Goal: Information Seeking & Learning: Learn about a topic

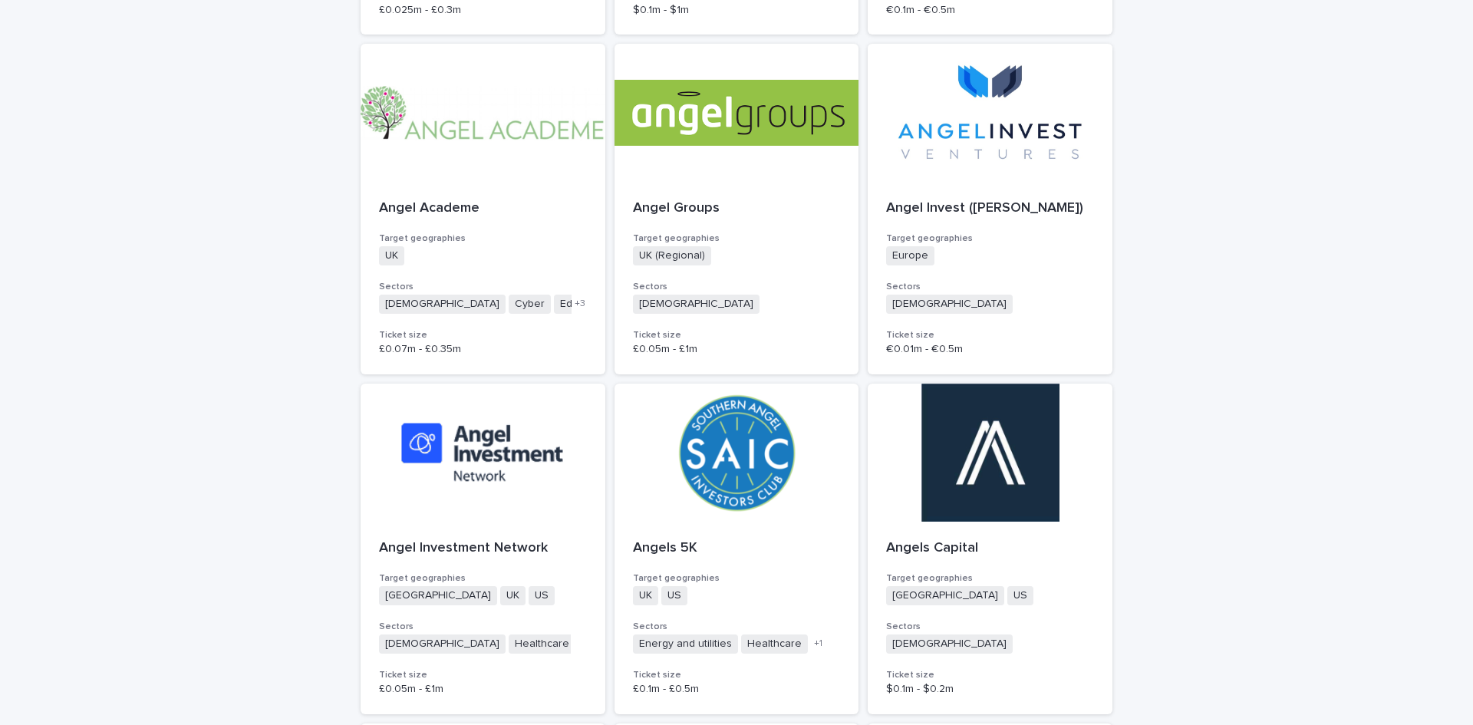
scroll to position [1611, 0]
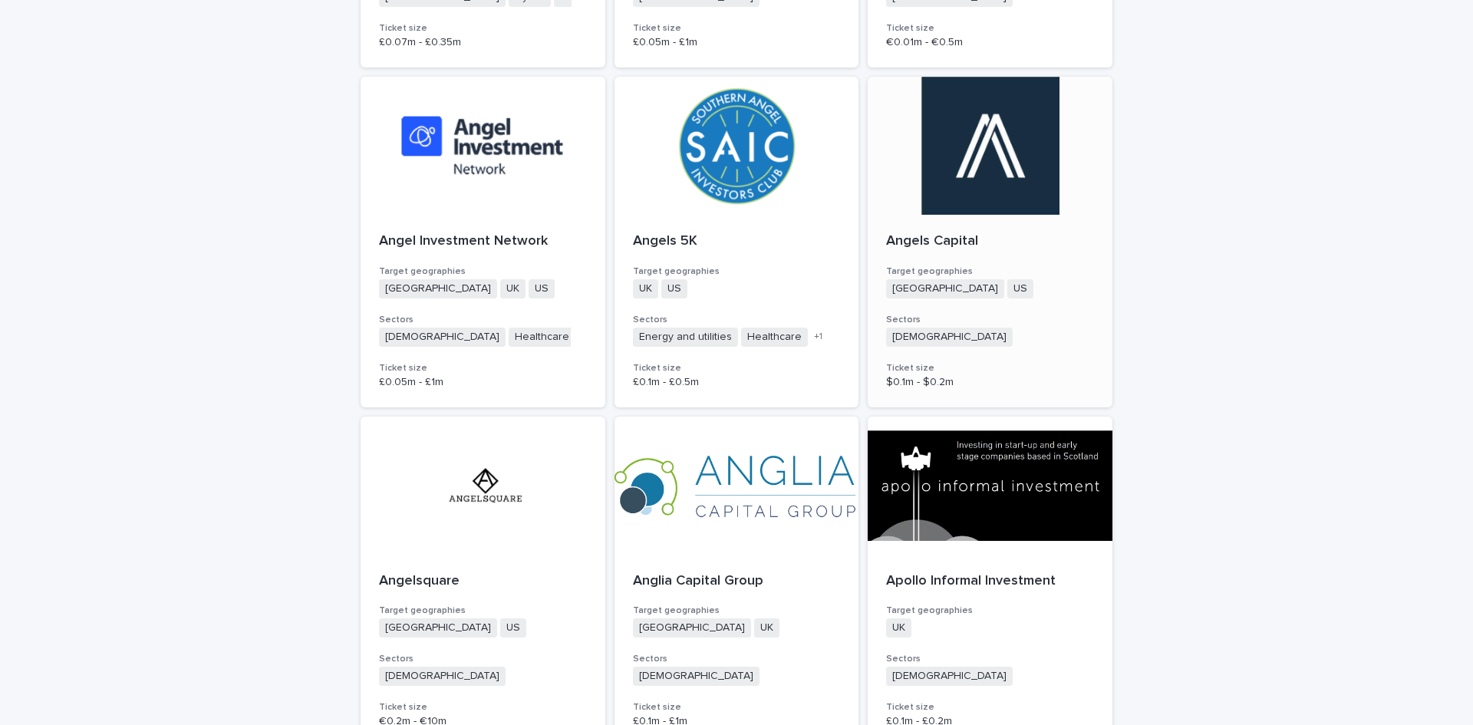
click at [937, 239] on p "Angels Capital" at bounding box center [990, 241] width 208 height 17
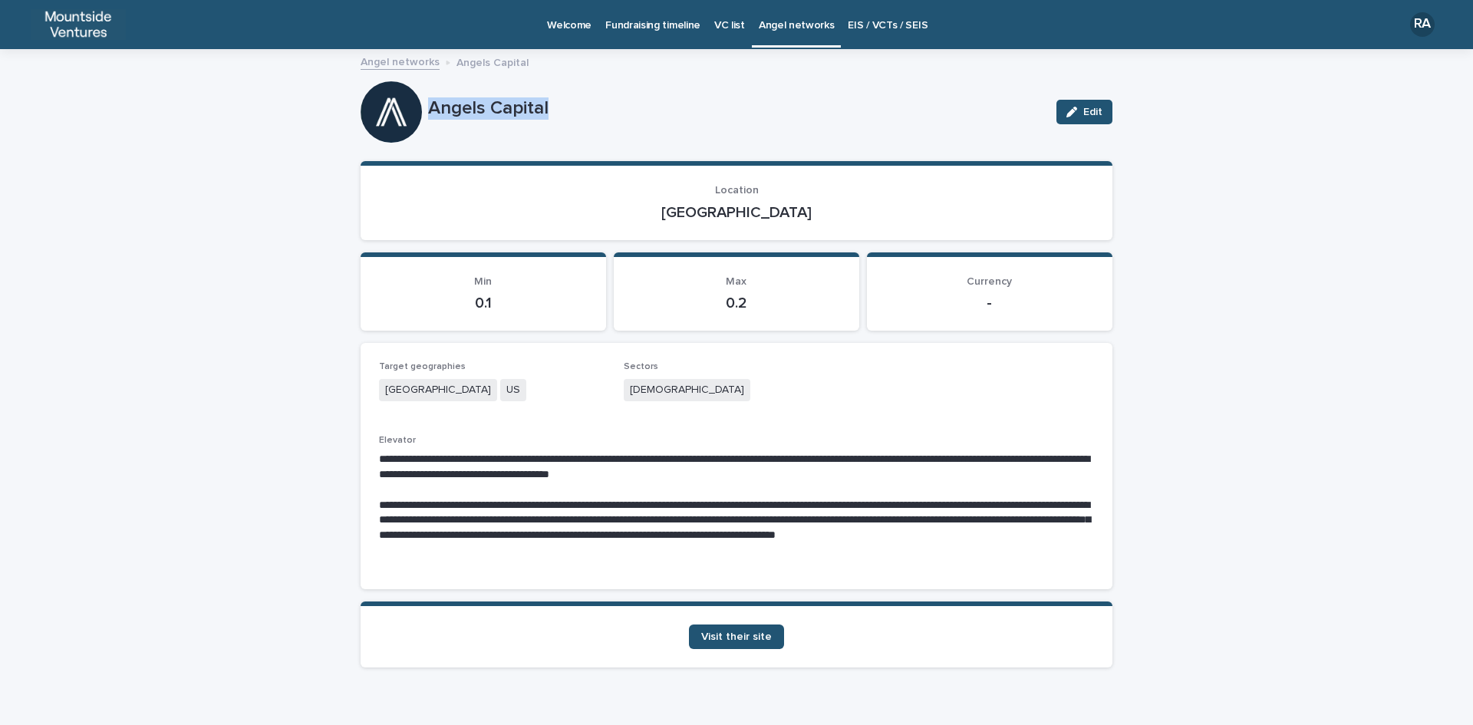
drag, startPoint x: 420, startPoint y: 107, endPoint x: 547, endPoint y: 109, distance: 127.4
click at [547, 109] on div "Angels Capital Edit" at bounding box center [737, 111] width 752 height 61
copy div "Angels Capital"
drag, startPoint x: 711, startPoint y: 206, endPoint x: 754, endPoint y: 208, distance: 43.0
click at [754, 208] on p "[GEOGRAPHIC_DATA]" at bounding box center [736, 212] width 715 height 18
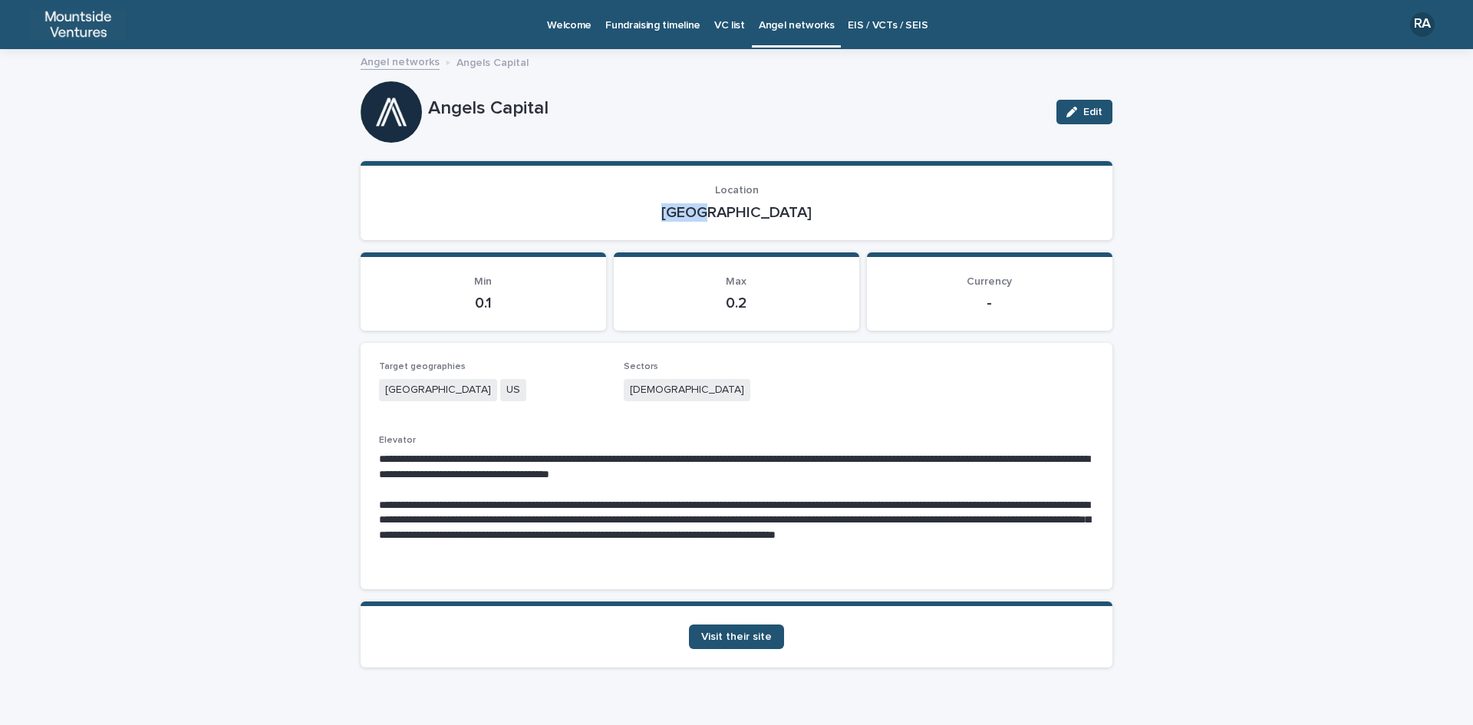
copy p "[GEOGRAPHIC_DATA]"
drag, startPoint x: 624, startPoint y: 389, endPoint x: 686, endPoint y: 391, distance: 62.2
click at [686, 391] on div "[DEMOGRAPHIC_DATA]" at bounding box center [737, 391] width 226 height 25
copy span "[DEMOGRAPHIC_DATA]"
click at [745, 636] on span "Visit their site" at bounding box center [736, 636] width 71 height 11
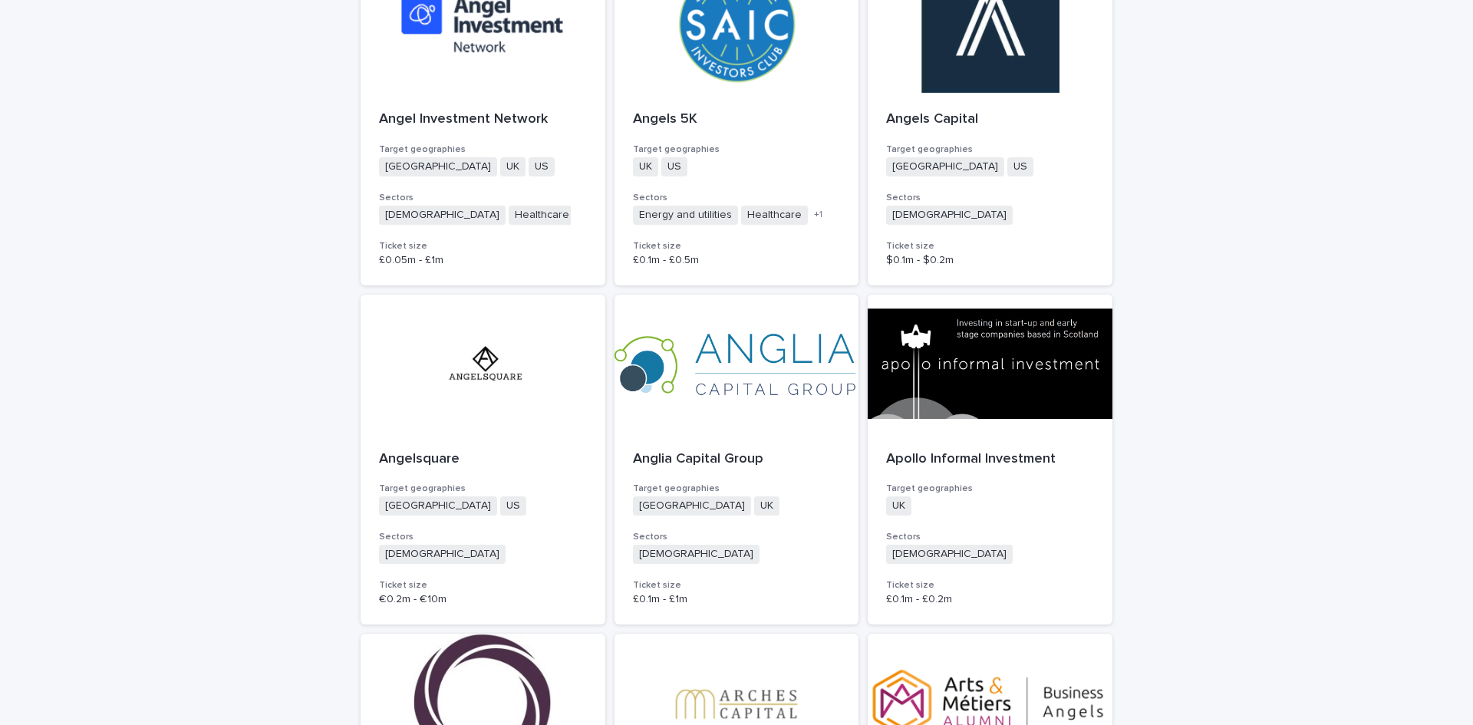
scroll to position [1918, 0]
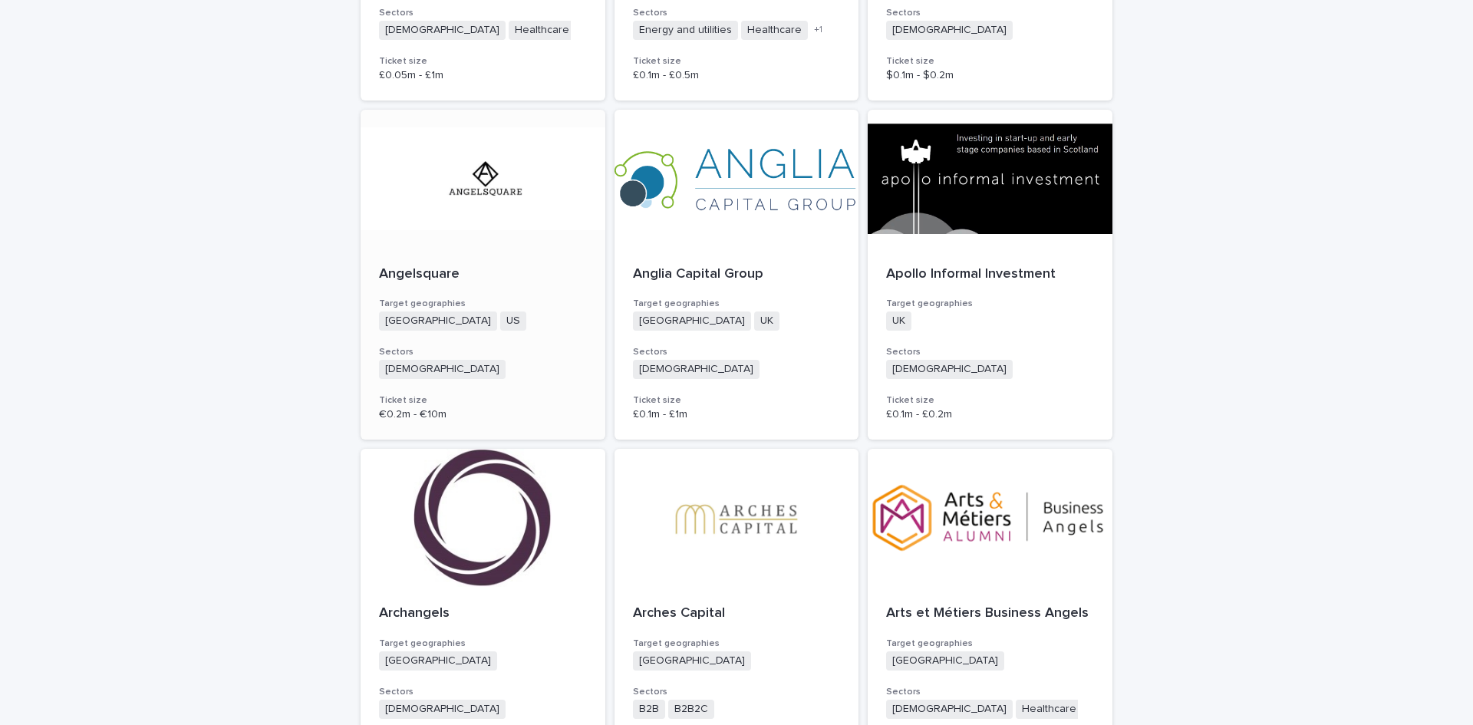
click at [480, 193] on div at bounding box center [483, 179] width 245 height 138
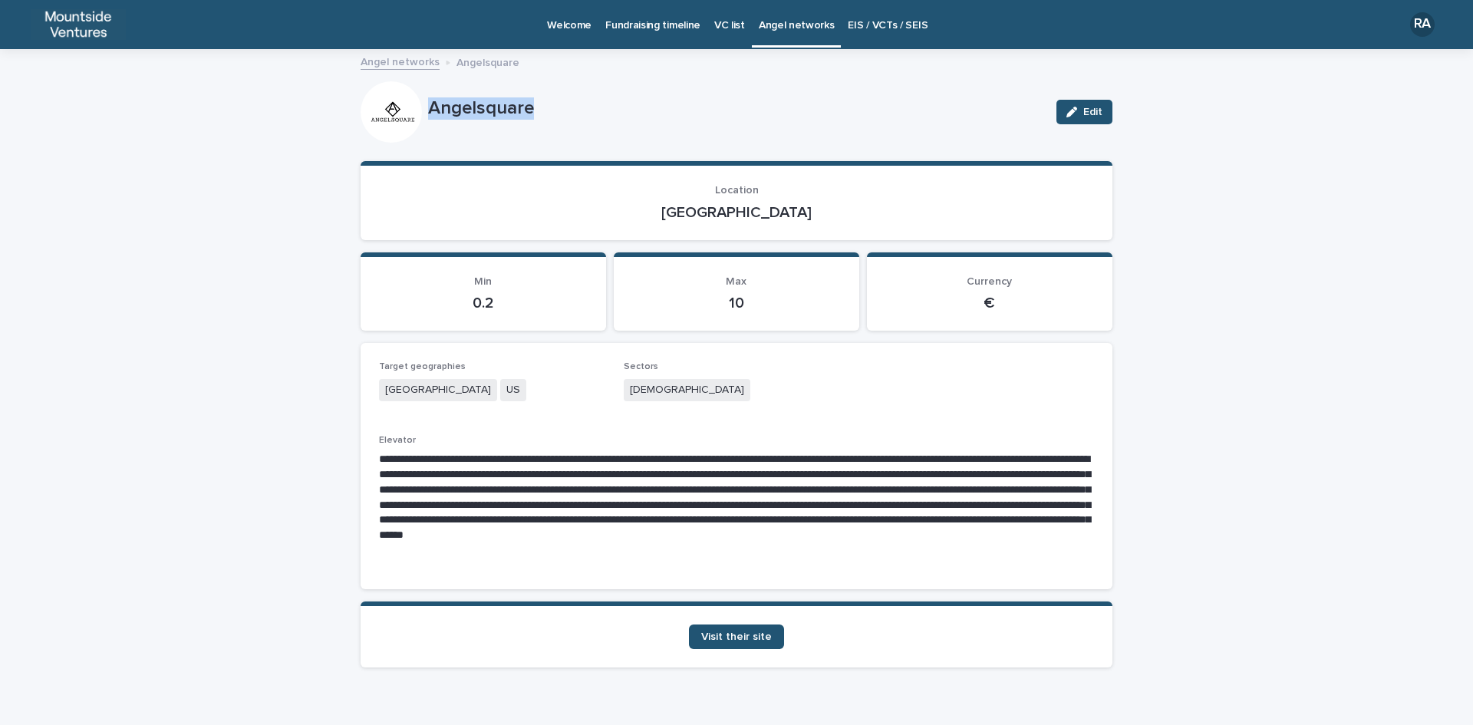
drag, startPoint x: 421, startPoint y: 104, endPoint x: 537, endPoint y: 104, distance: 115.8
click at [537, 104] on div "Angelsquare Edit" at bounding box center [737, 111] width 752 height 61
copy div "Angelsquare"
drag, startPoint x: 713, startPoint y: 209, endPoint x: 761, endPoint y: 209, distance: 47.6
click at [761, 209] on p "[GEOGRAPHIC_DATA]" at bounding box center [736, 212] width 715 height 18
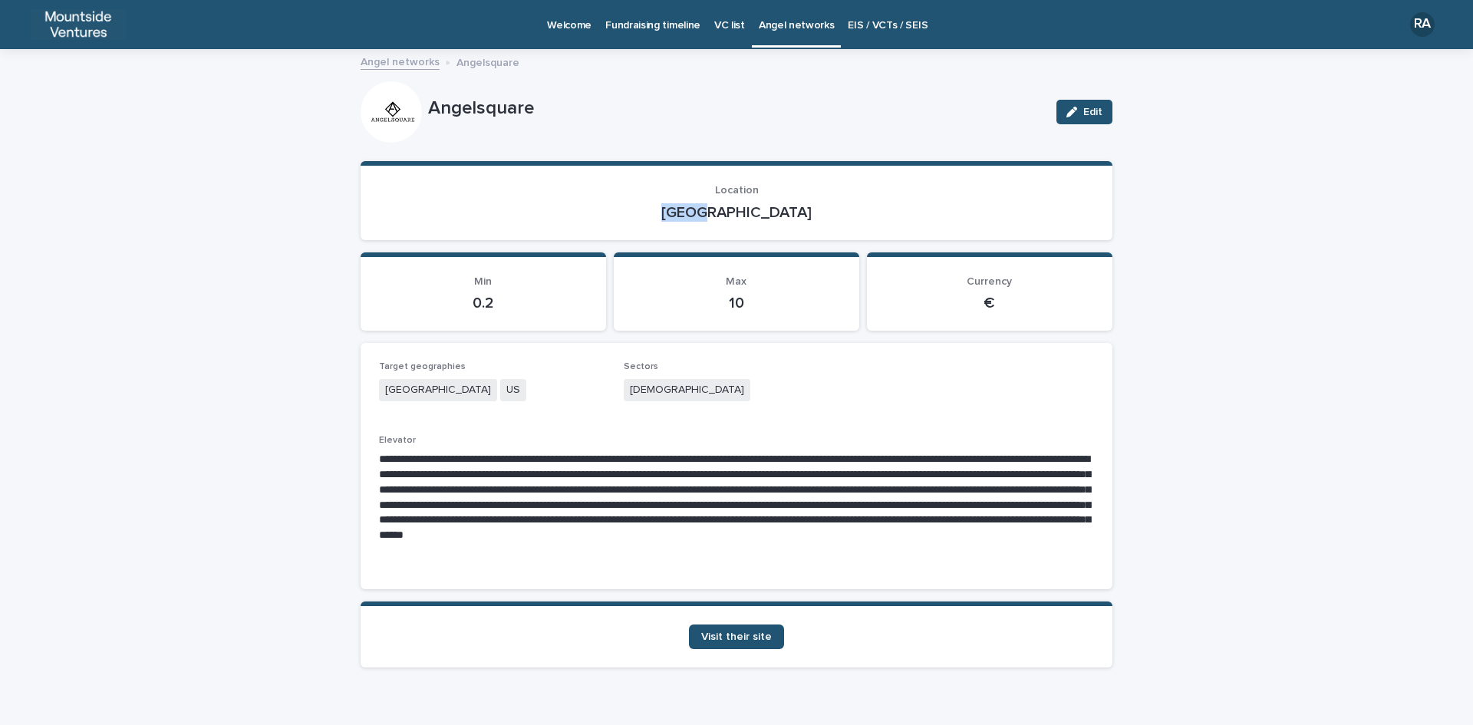
copy p "[GEOGRAPHIC_DATA]"
drag, startPoint x: 623, startPoint y: 386, endPoint x: 682, endPoint y: 390, distance: 59.2
click at [682, 390] on div "[DEMOGRAPHIC_DATA]" at bounding box center [737, 391] width 226 height 25
copy span "[DEMOGRAPHIC_DATA]"
click at [744, 637] on span "Visit their site" at bounding box center [736, 636] width 71 height 11
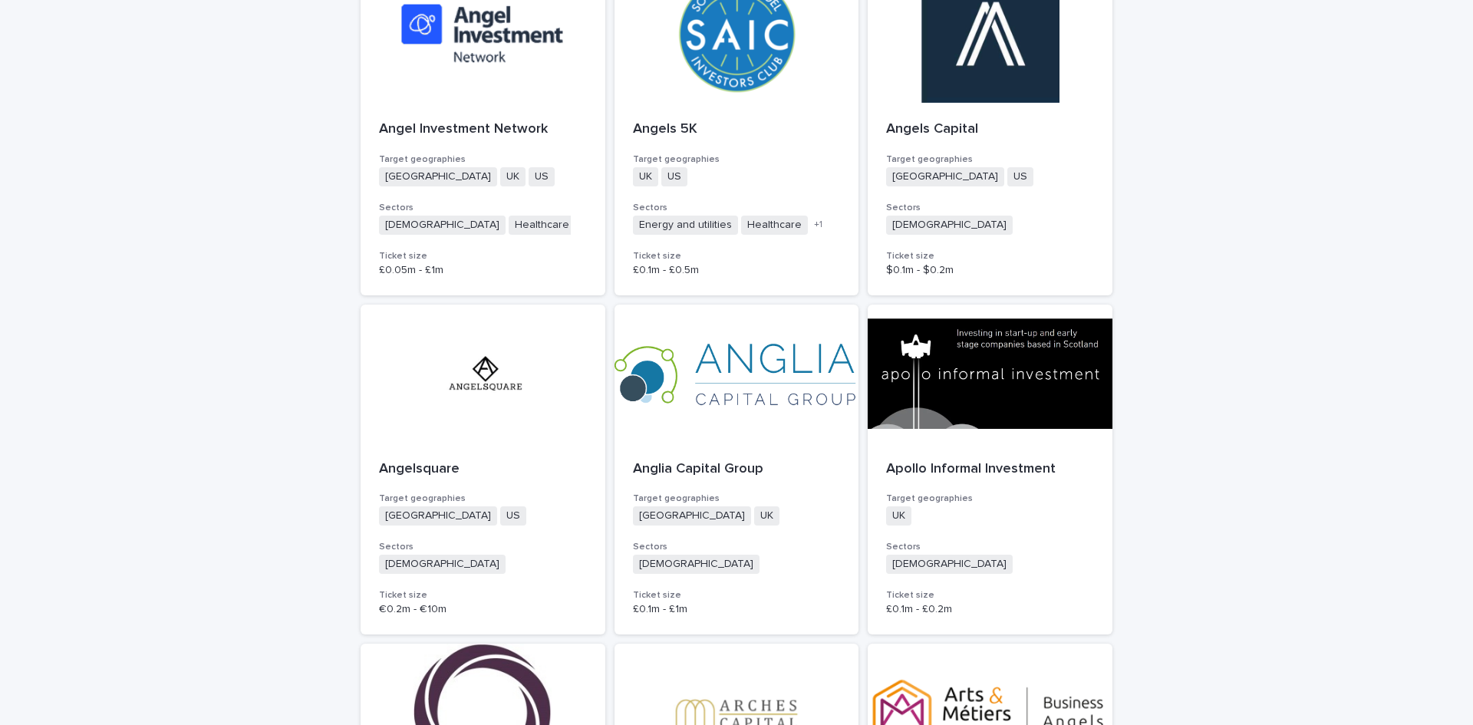
scroll to position [1764, 0]
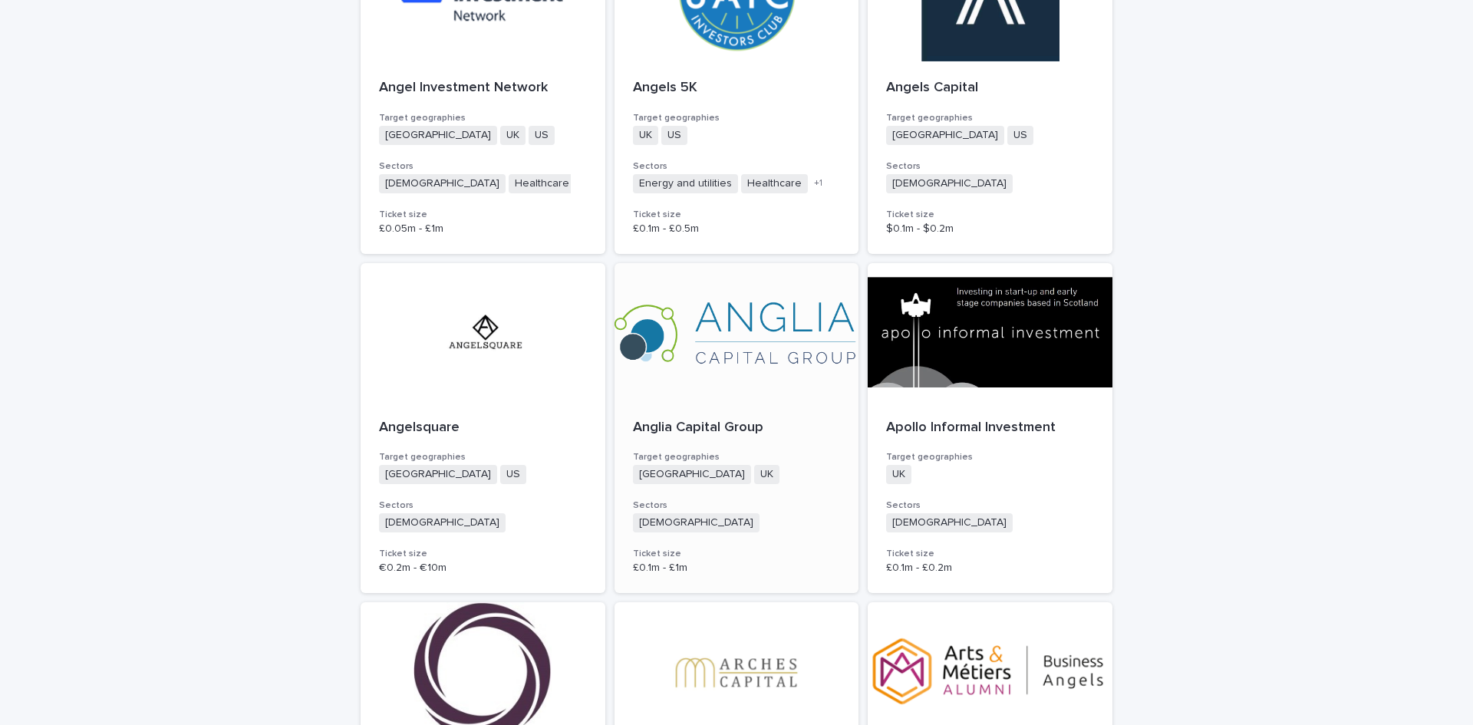
click at [738, 318] on div at bounding box center [736, 332] width 245 height 138
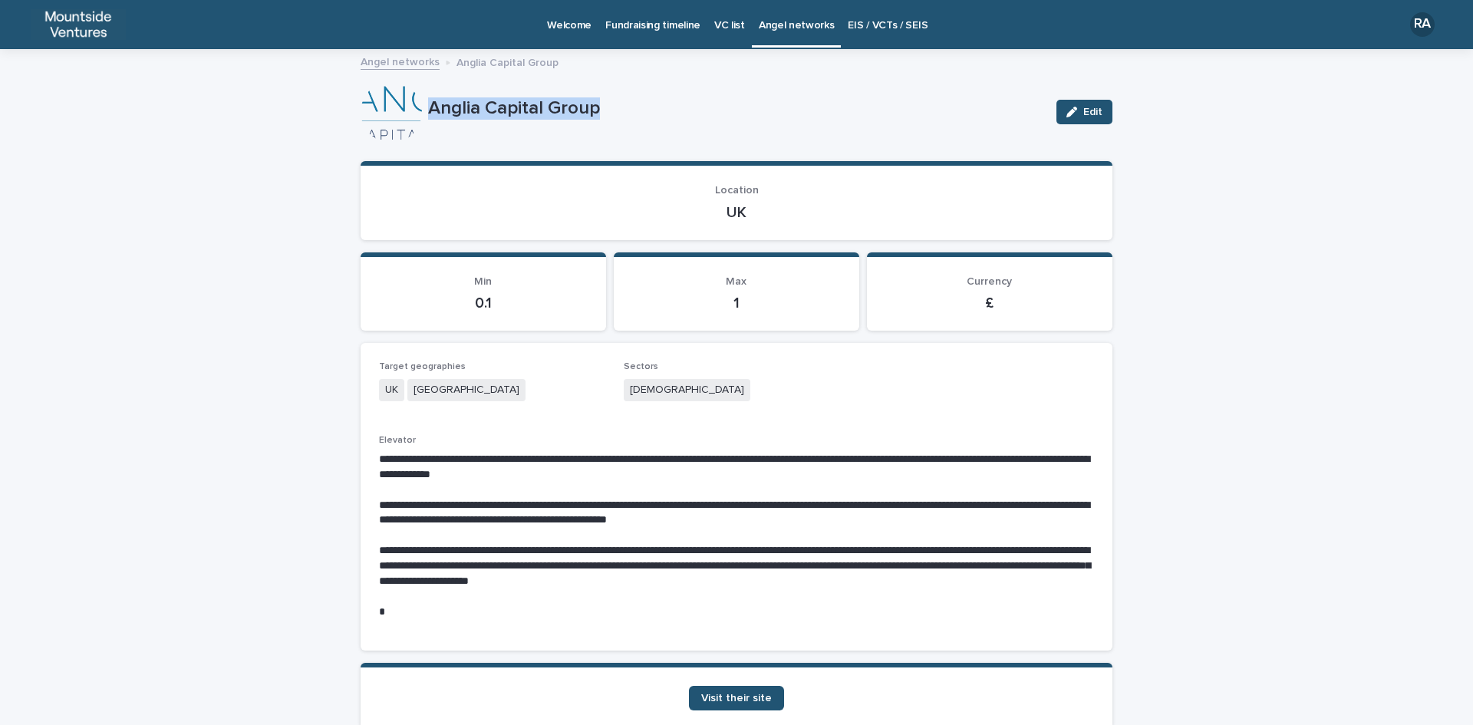
drag, startPoint x: 420, startPoint y: 105, endPoint x: 601, endPoint y: 130, distance: 182.7
click at [601, 130] on div "Anglia Capital Group Edit" at bounding box center [737, 111] width 752 height 61
copy div "Anglia Capital Group"
drag, startPoint x: 716, startPoint y: 212, endPoint x: 753, endPoint y: 212, distance: 37.6
click at [753, 212] on p "UK" at bounding box center [736, 212] width 715 height 18
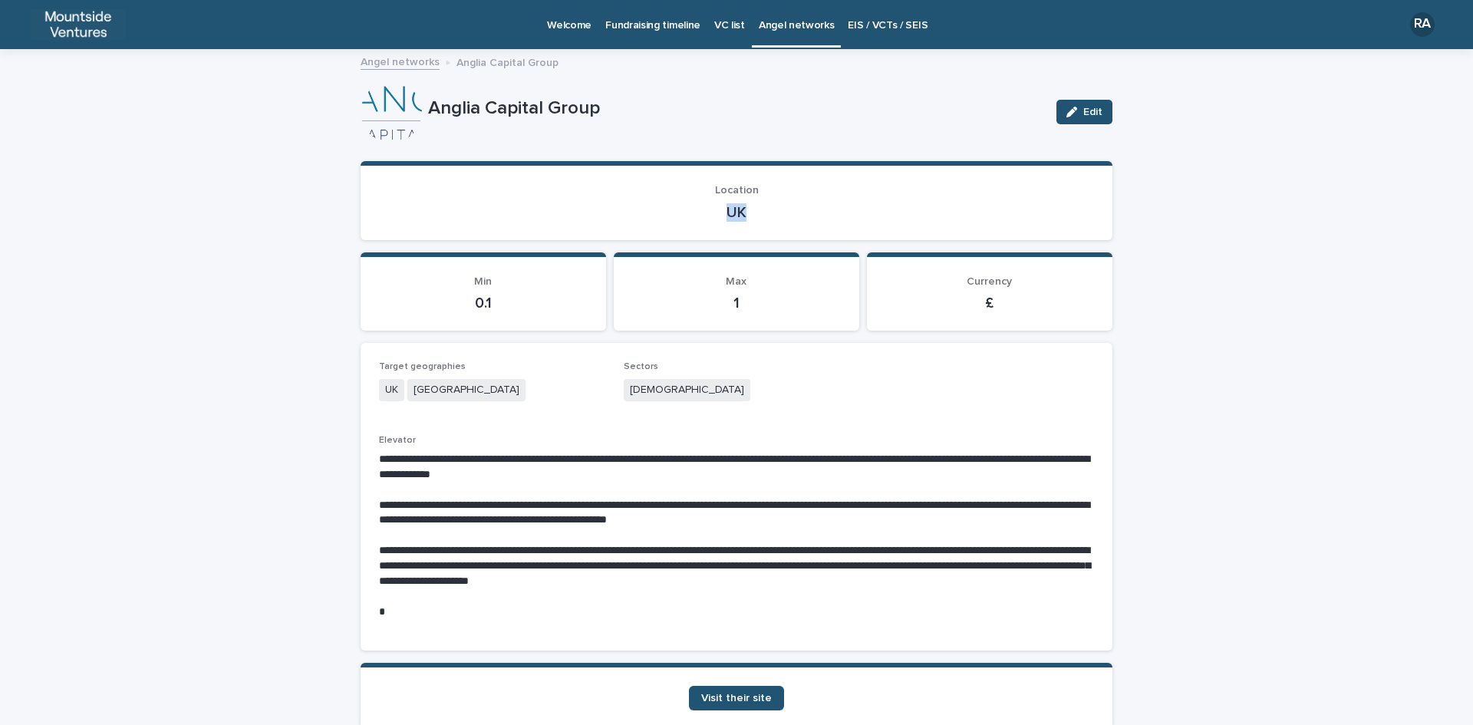
copy p "UK"
drag, startPoint x: 623, startPoint y: 388, endPoint x: 675, endPoint y: 387, distance: 52.2
click at [675, 387] on div "[DEMOGRAPHIC_DATA]" at bounding box center [737, 391] width 226 height 25
copy span "[DEMOGRAPHIC_DATA]"
click at [745, 693] on span "Visit their site" at bounding box center [736, 698] width 71 height 11
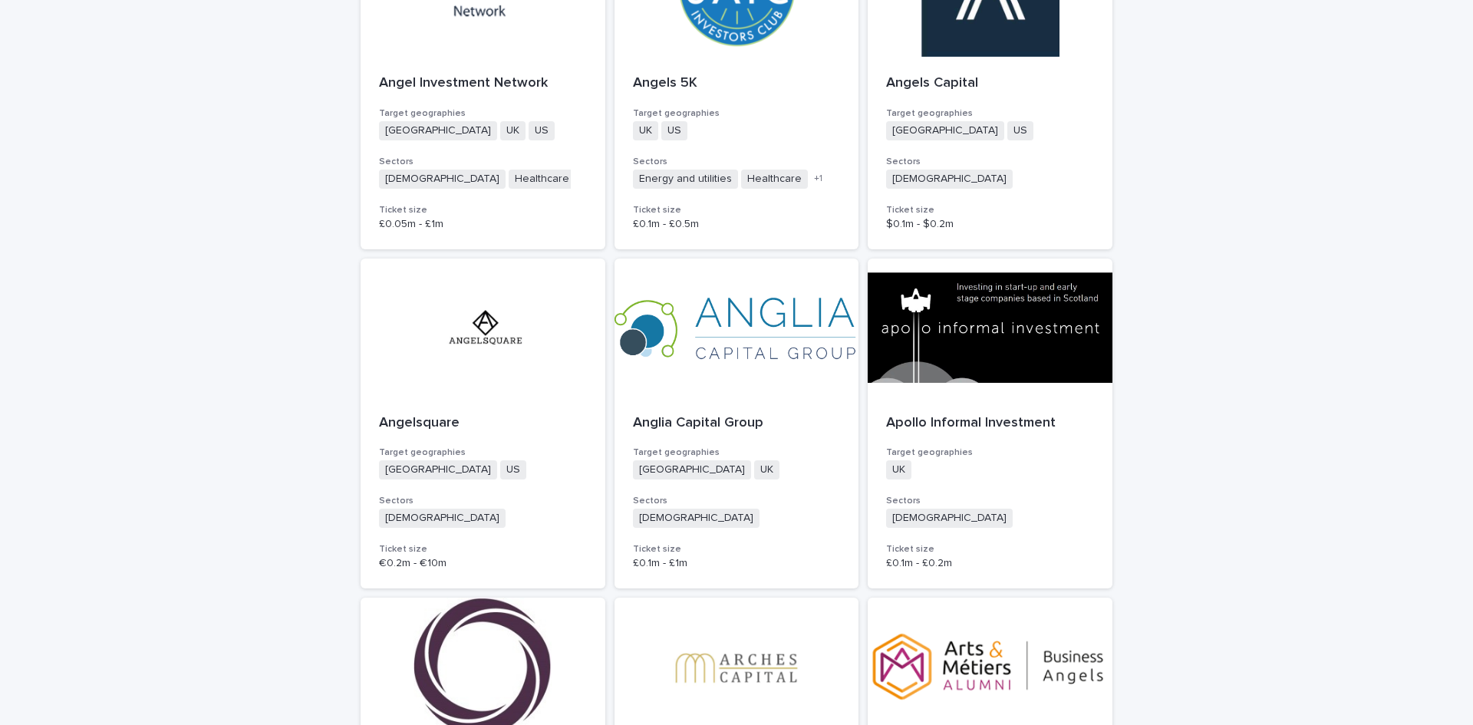
scroll to position [1841, 0]
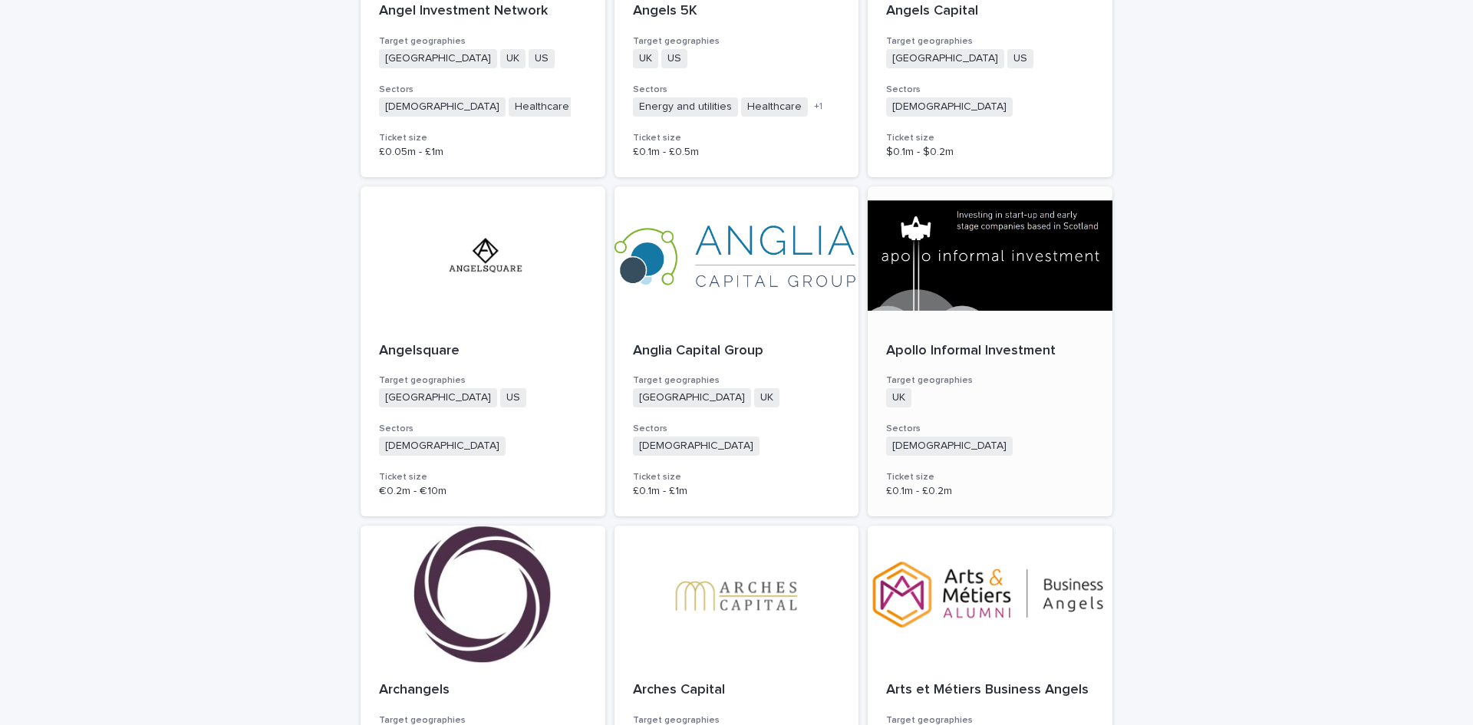
click at [886, 350] on p "Apollo Informal Investment" at bounding box center [990, 351] width 208 height 17
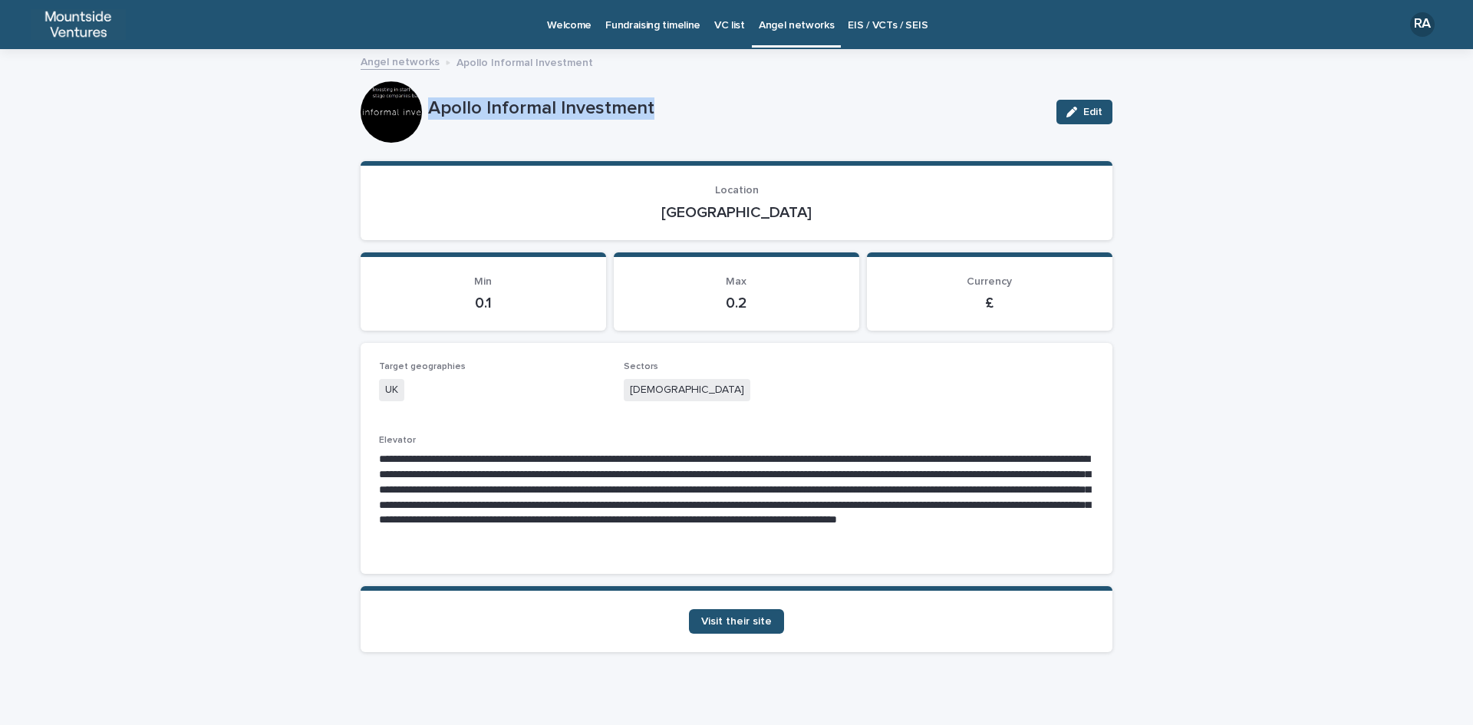
drag, startPoint x: 425, startPoint y: 106, endPoint x: 648, endPoint y: 107, distance: 223.2
click at [648, 107] on p "Apollo Informal Investment" at bounding box center [736, 108] width 616 height 22
copy p "Apollo Informal Investment"
drag, startPoint x: 702, startPoint y: 211, endPoint x: 781, endPoint y: 209, distance: 79.0
click at [781, 209] on p "[GEOGRAPHIC_DATA]" at bounding box center [736, 212] width 715 height 18
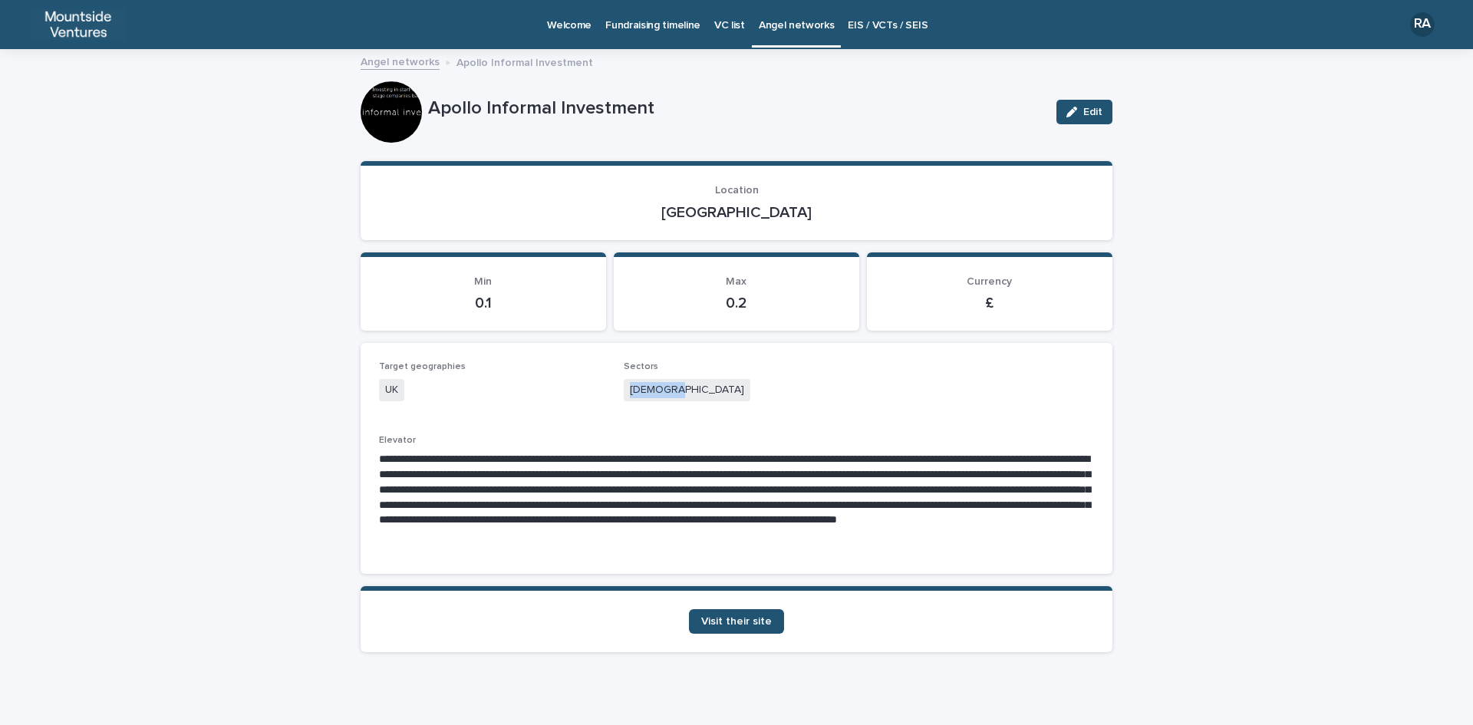
drag, startPoint x: 620, startPoint y: 388, endPoint x: 688, endPoint y: 384, distance: 68.4
click at [688, 384] on div "[DEMOGRAPHIC_DATA]" at bounding box center [737, 391] width 226 height 25
click at [724, 624] on span "Visit their site" at bounding box center [736, 621] width 71 height 11
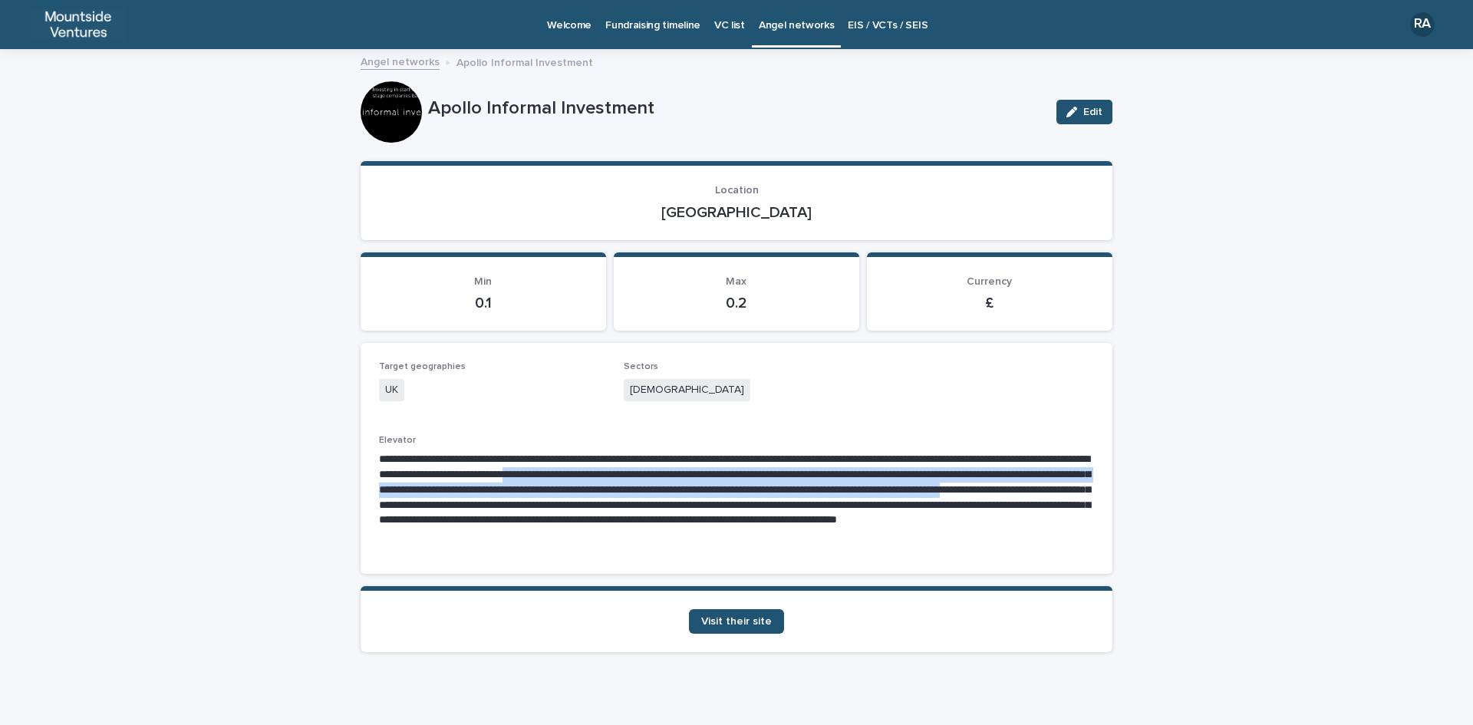
drag, startPoint x: 686, startPoint y: 475, endPoint x: 658, endPoint y: 509, distance: 43.6
click at [658, 509] on p "**********" at bounding box center [736, 497] width 715 height 91
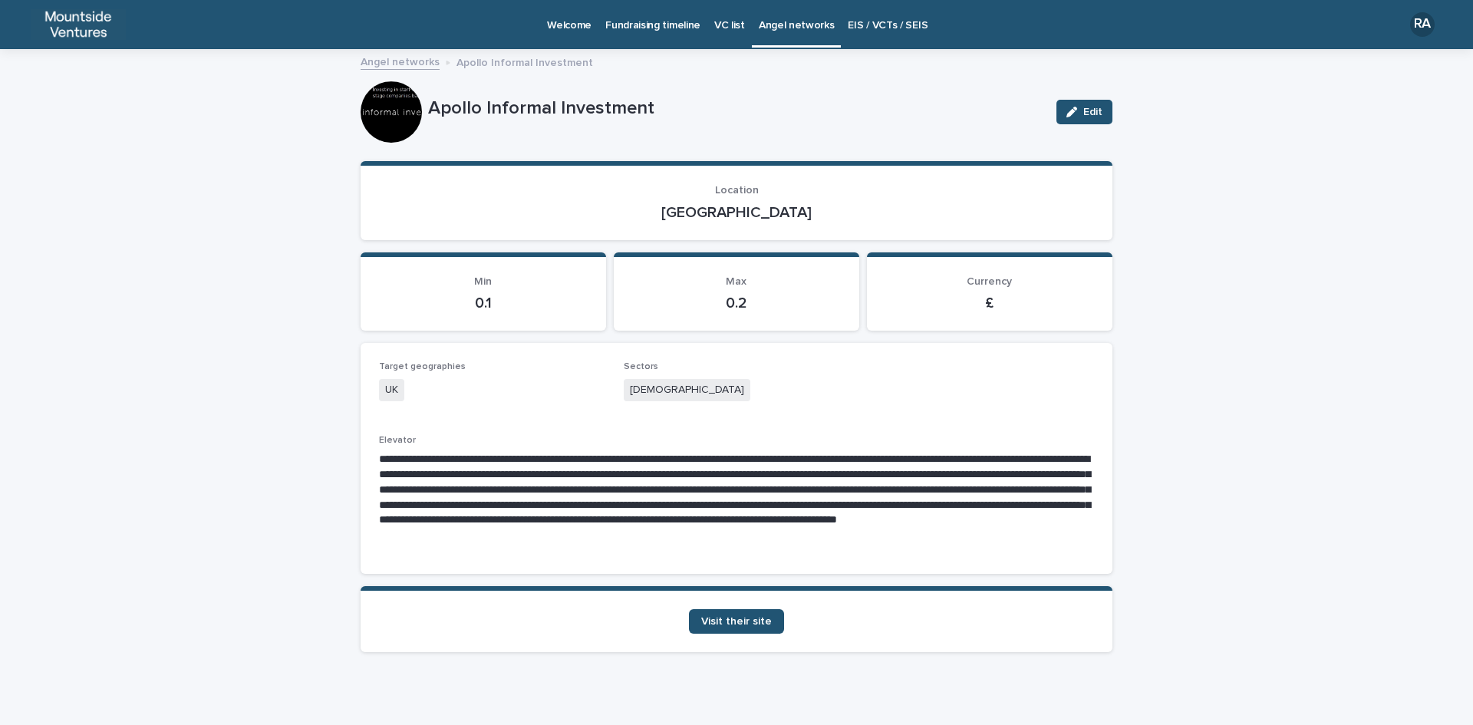
click at [737, 297] on p "0.2" at bounding box center [736, 303] width 209 height 18
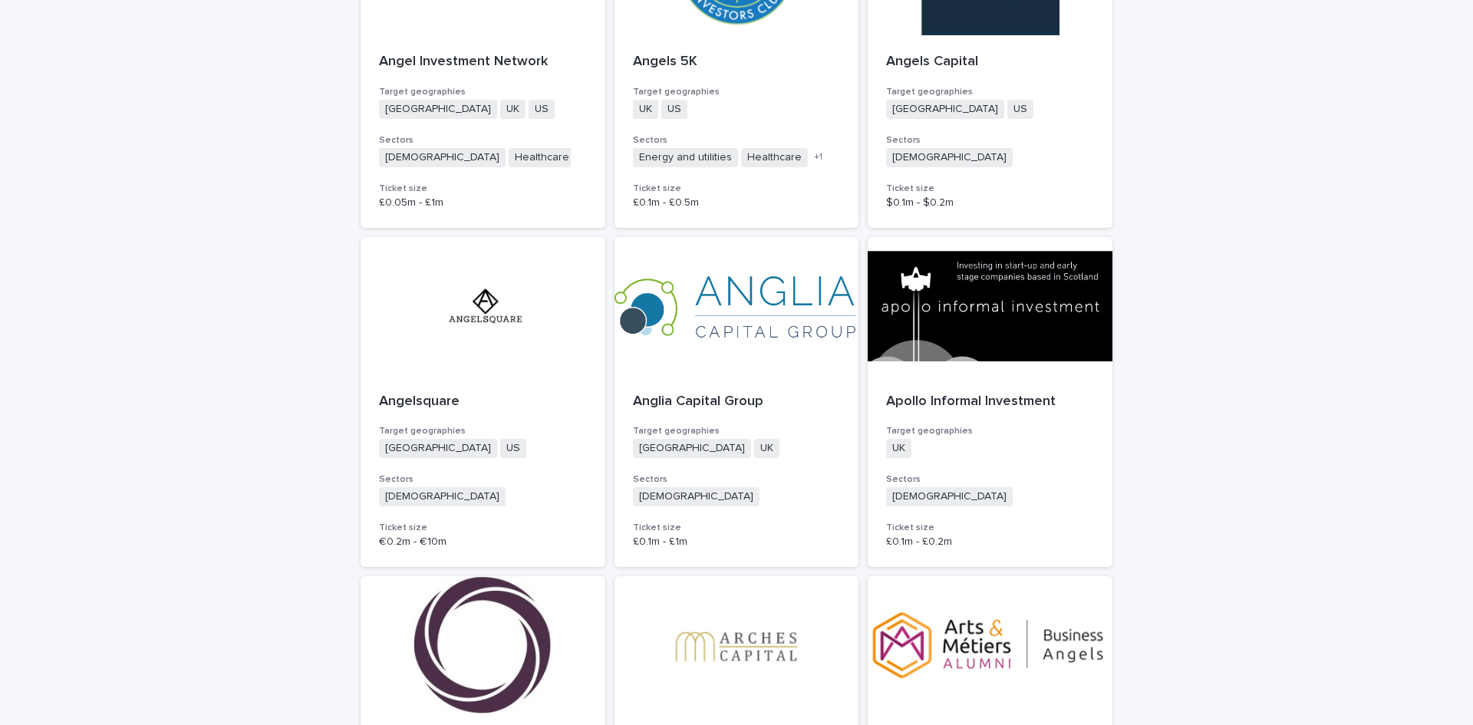
scroll to position [2174, 0]
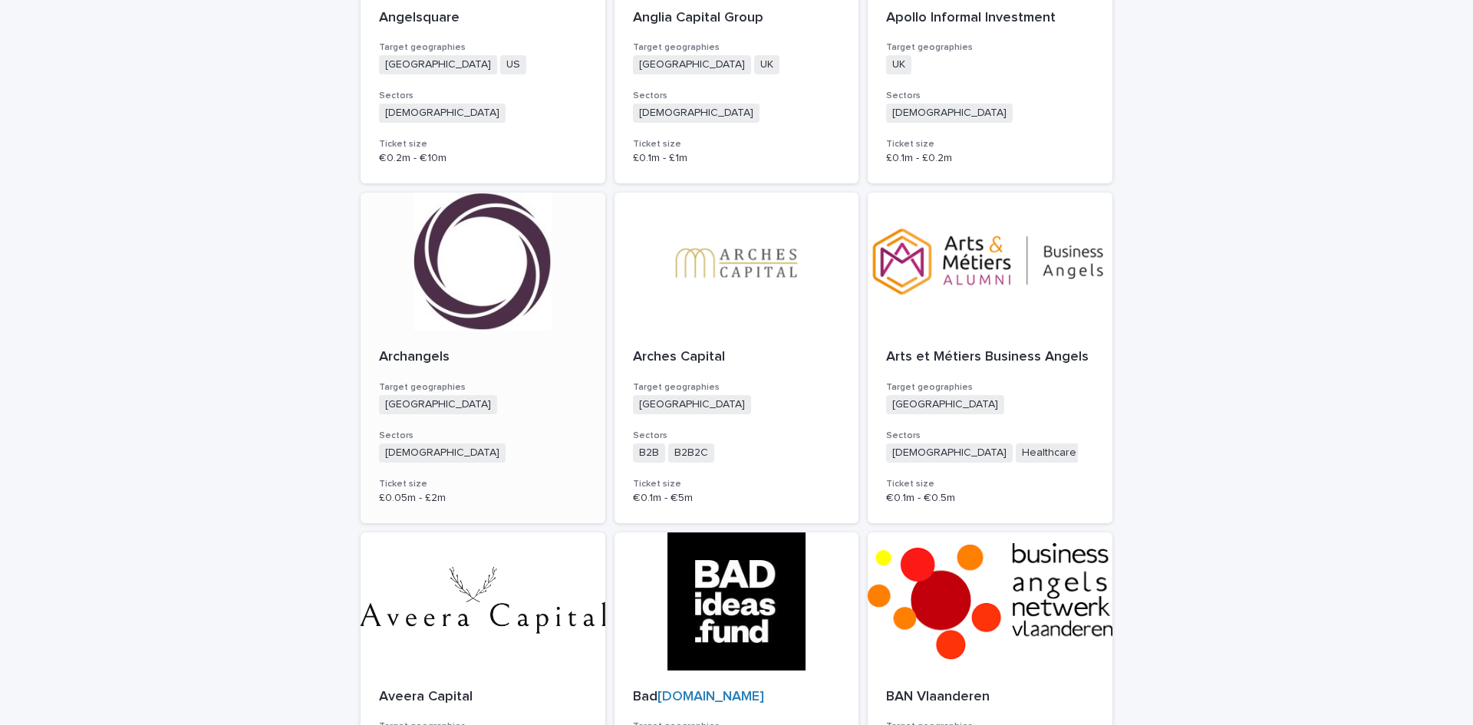
click at [380, 350] on p "Archangels" at bounding box center [483, 357] width 208 height 17
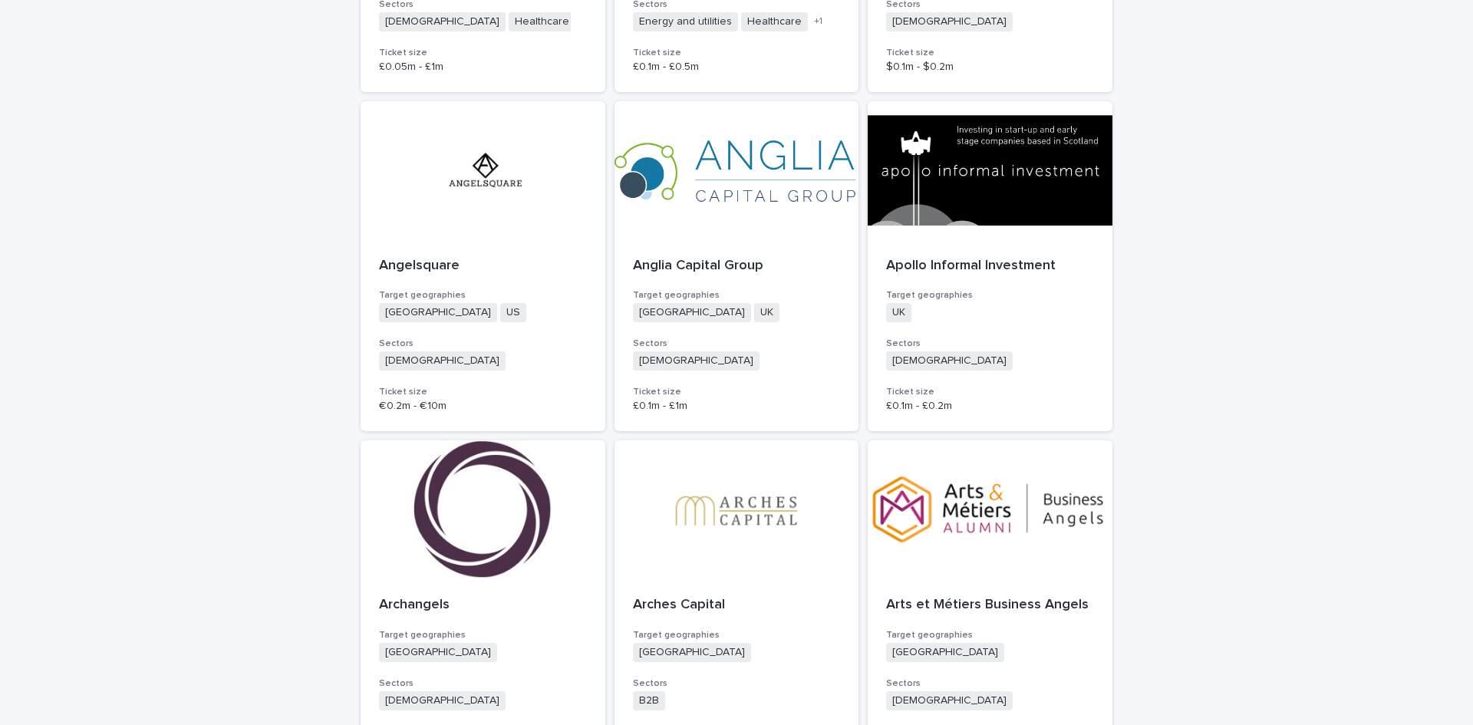
scroll to position [2225, 0]
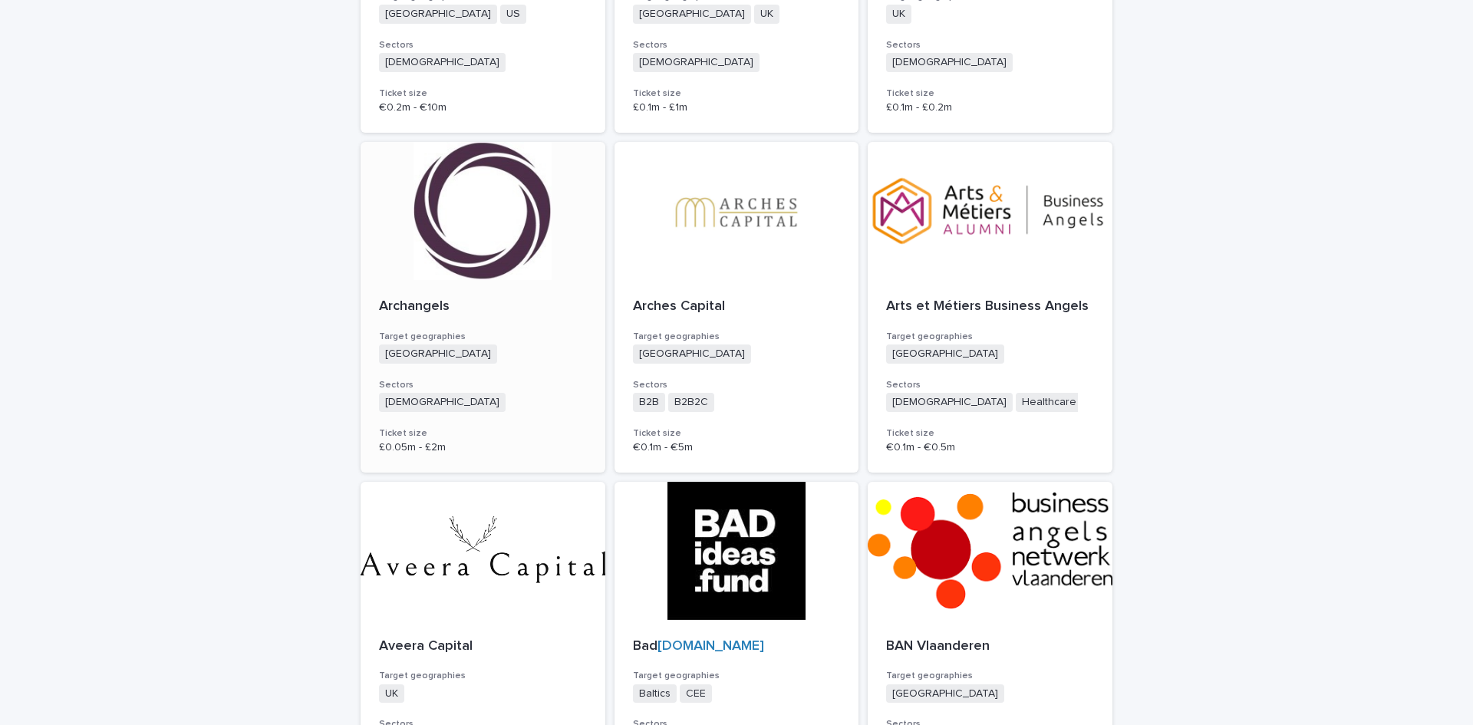
click at [379, 308] on p "Archangels" at bounding box center [483, 306] width 208 height 17
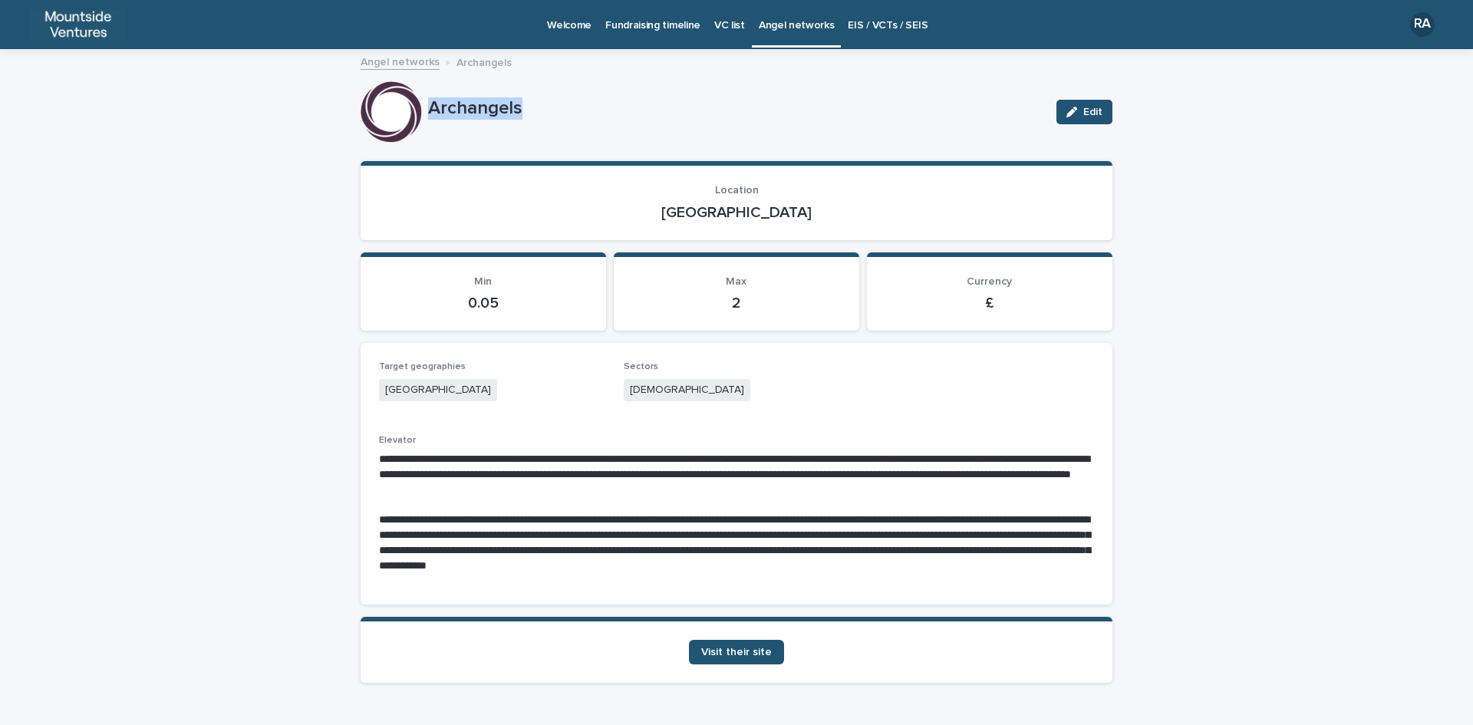
drag, startPoint x: 422, startPoint y: 109, endPoint x: 533, endPoint y: 130, distance: 113.3
click at [533, 130] on div "Archangels Edit" at bounding box center [737, 111] width 752 height 61
drag, startPoint x: 699, startPoint y: 214, endPoint x: 788, endPoint y: 214, distance: 89.0
click at [788, 214] on p "[GEOGRAPHIC_DATA]" at bounding box center [736, 212] width 715 height 18
drag, startPoint x: 621, startPoint y: 387, endPoint x: 690, endPoint y: 387, distance: 69.8
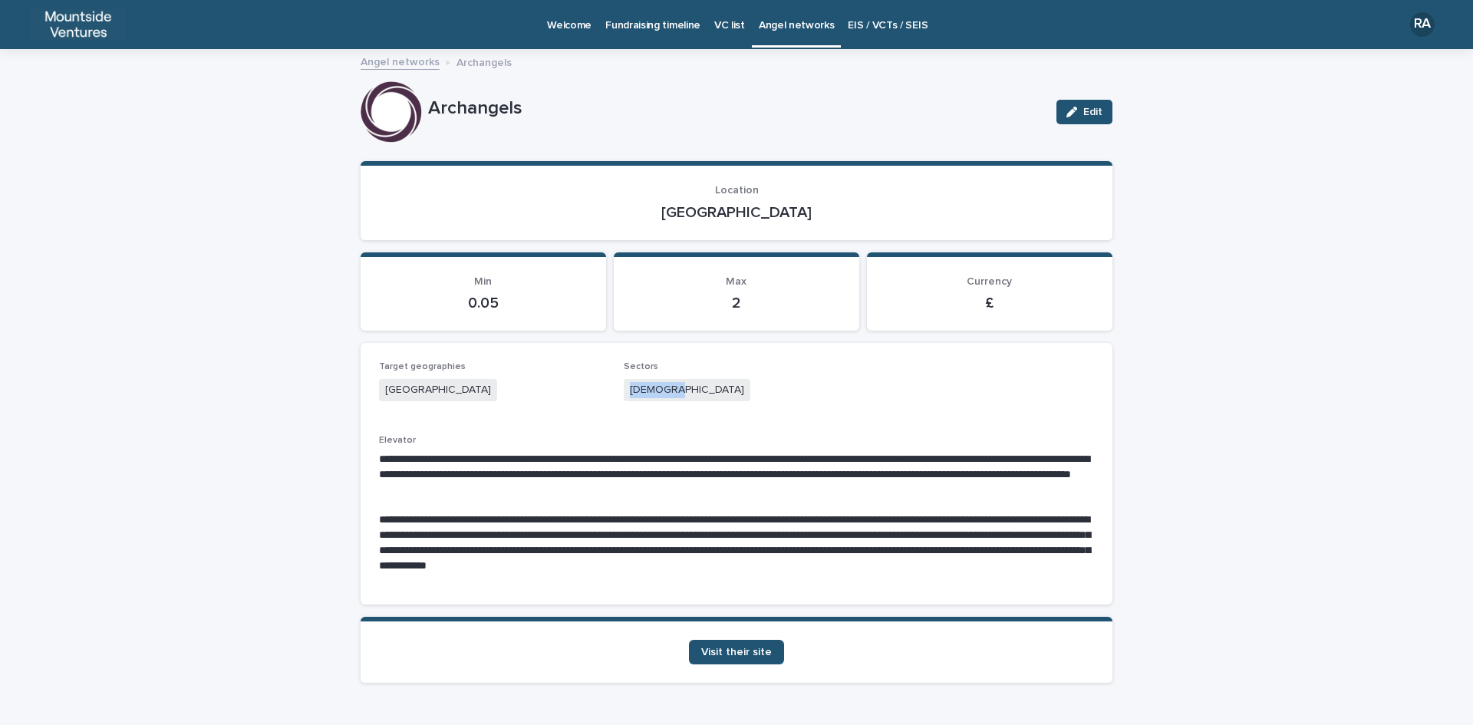
click at [690, 387] on div "[DEMOGRAPHIC_DATA]" at bounding box center [737, 391] width 226 height 25
click at [738, 654] on span "Visit their site" at bounding box center [736, 652] width 71 height 11
